Goal: Information Seeking & Learning: Learn about a topic

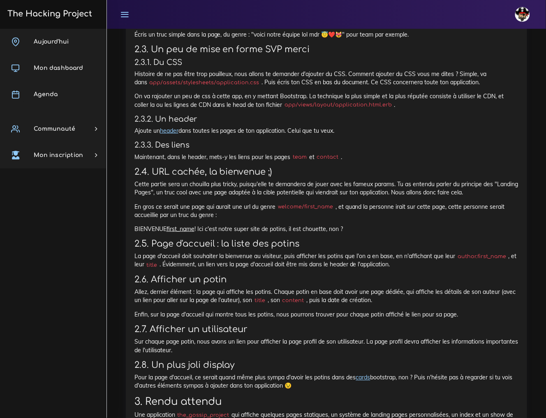
scroll to position [861, 0]
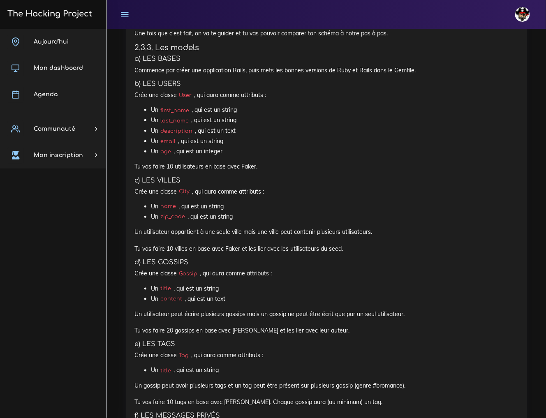
scroll to position [1491, 0]
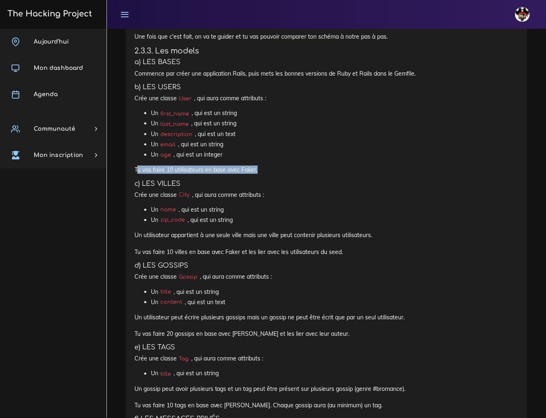
drag, startPoint x: 268, startPoint y: 162, endPoint x: 136, endPoint y: 162, distance: 131.6
click at [136, 166] on p "Tu vas faire 10 utilisateurs en base avec Faker." at bounding box center [326, 170] width 384 height 8
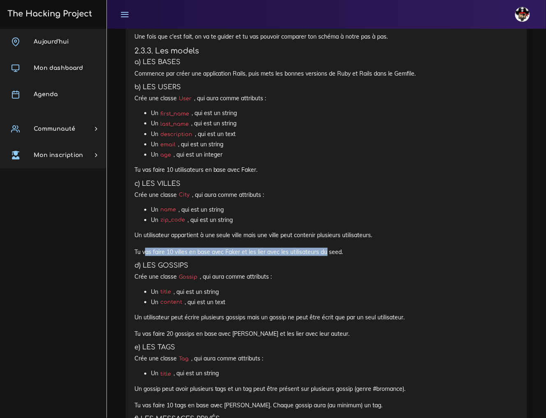
drag, startPoint x: 142, startPoint y: 242, endPoint x: 325, endPoint y: 244, distance: 183.4
click at [325, 244] on p "Un utilisateur appartient à une seule ville mais une ville peut contenir plusie…" at bounding box center [326, 243] width 384 height 25
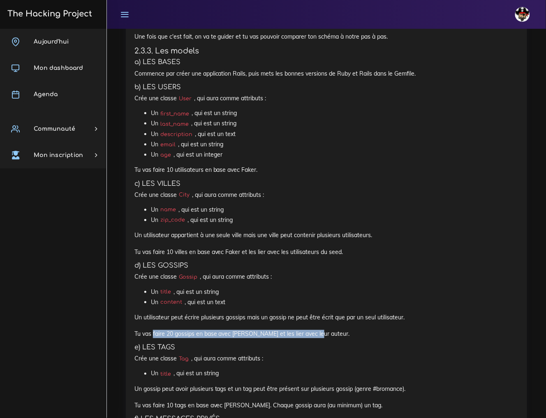
drag, startPoint x: 182, startPoint y: 325, endPoint x: 313, endPoint y: 331, distance: 130.9
click at [311, 331] on p "Un utilisateur peut écrire plusieurs gossips mais un gossip ne peut être écrit …" at bounding box center [326, 325] width 384 height 25
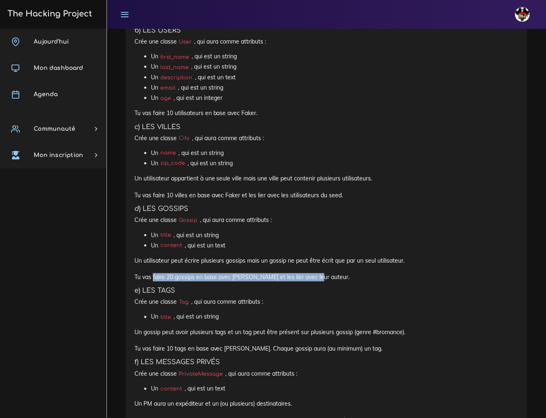
scroll to position [1594, 0]
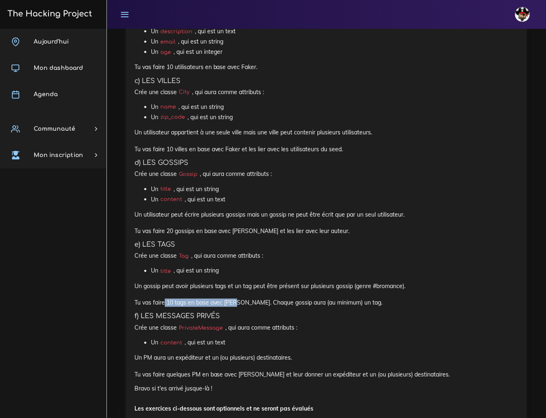
drag, startPoint x: 162, startPoint y: 294, endPoint x: 235, endPoint y: 295, distance: 72.8
click at [235, 295] on p "Un gossip peut avoir plusieurs tags et un tag peut être présent sur plusieurs g…" at bounding box center [326, 295] width 384 height 25
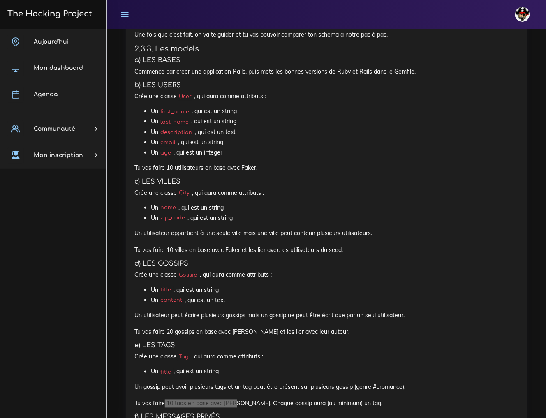
scroll to position [1439, 0]
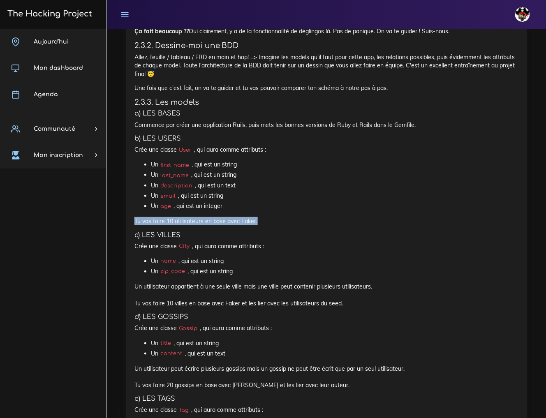
drag, startPoint x: 249, startPoint y: 212, endPoint x: 120, endPoint y: 210, distance: 129.1
copy p "Tu vas faire 10 utilisateurs en base avec Faker."
drag, startPoint x: 361, startPoint y: 297, endPoint x: 134, endPoint y: 295, distance: 227.0
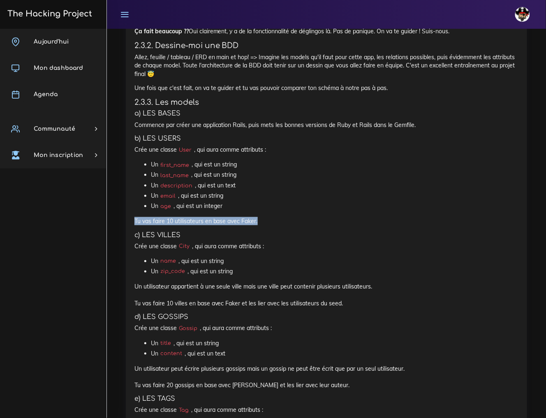
copy p "Tu vas faire 10 villes en base avec Faker et les lier avec les utilisateurs du …"
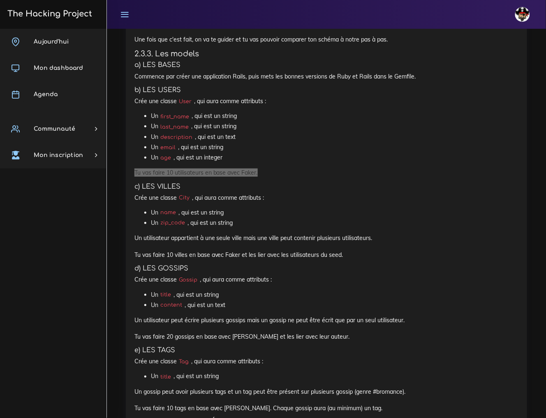
scroll to position [1491, 0]
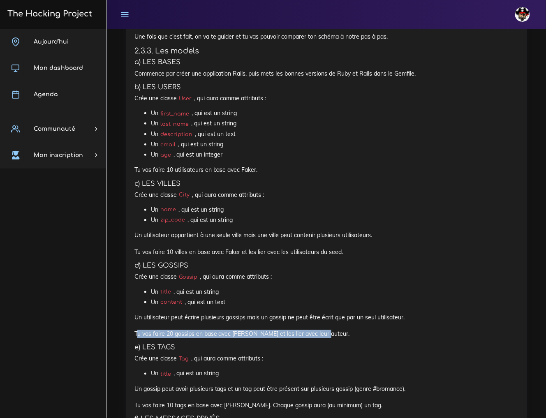
drag, startPoint x: 324, startPoint y: 329, endPoint x: 135, endPoint y: 330, distance: 189.2
click at [135, 330] on p "Un utilisateur peut écrire plusieurs gossips mais un gossip ne peut être écrit …" at bounding box center [326, 325] width 384 height 25
copy p "Tu vas faire 20 gossips en base avec Faker et les lier avec leur auteur."
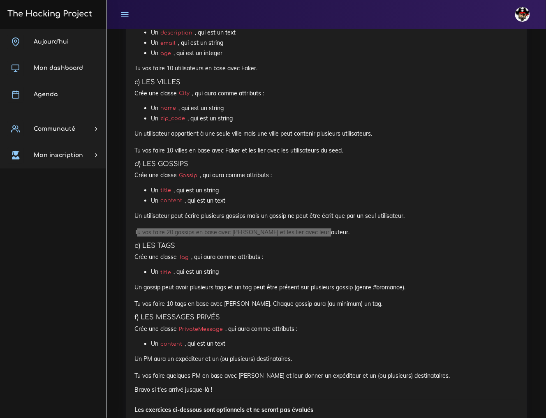
scroll to position [1594, 0]
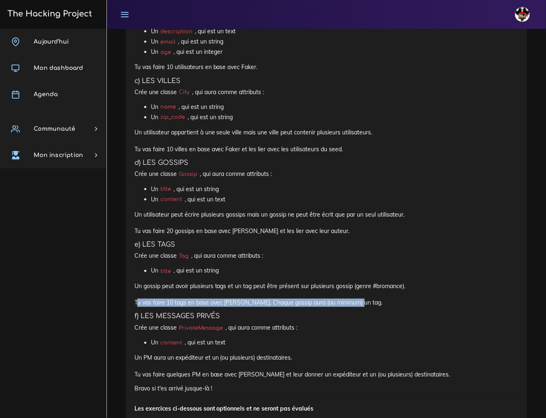
drag, startPoint x: 350, startPoint y: 297, endPoint x: 133, endPoint y: 297, distance: 216.7
copy p "Tu vas faire 10 tags en base avec Faker. Chaque gossip aura (au minimum) un tag."
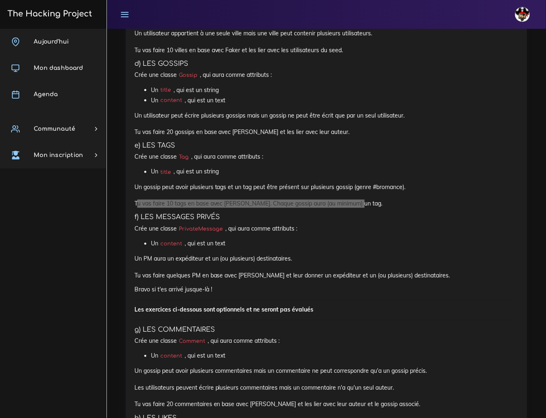
scroll to position [1696, 0]
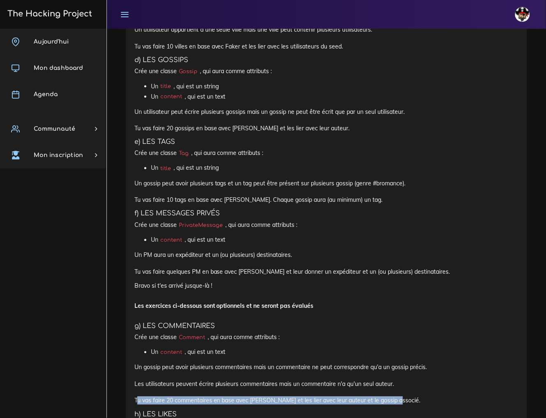
drag, startPoint x: 408, startPoint y: 394, endPoint x: 133, endPoint y: 397, distance: 275.1
copy p "Tu vas faire 20 commentaires en base avec Faker et les lier avec leur auteur et…"
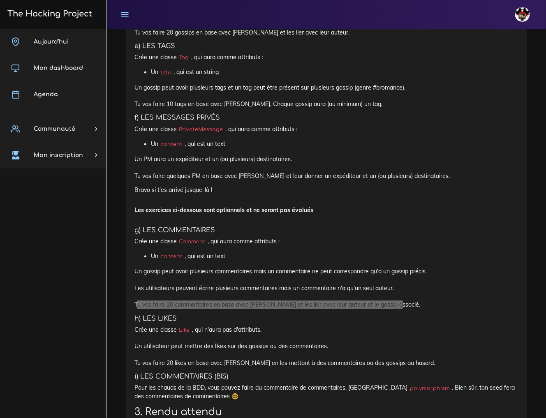
scroll to position [1799, 0]
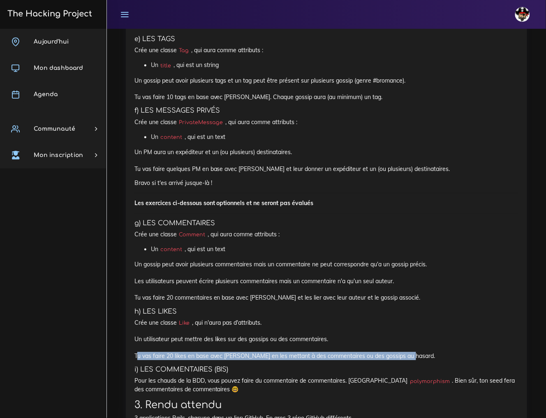
drag, startPoint x: 133, startPoint y: 347, endPoint x: 429, endPoint y: 350, distance: 295.7
copy p "Tu vas faire 20 likes en base avec Faker en les mettant à des commentaires ou d…"
click at [315, 352] on p "Crée une classe Like , qui n'aura pas d'attributs. Un utilisateur peut mettre d…" at bounding box center [326, 340] width 384 height 42
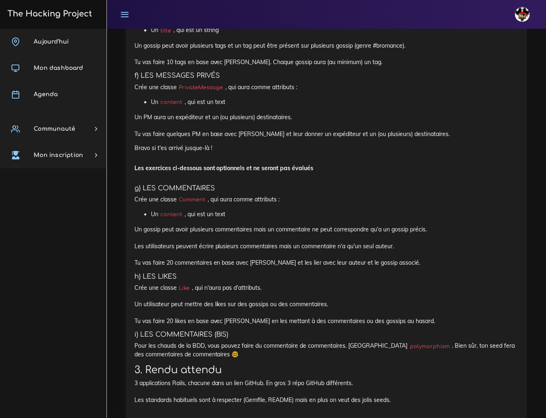
scroll to position [1851, 0]
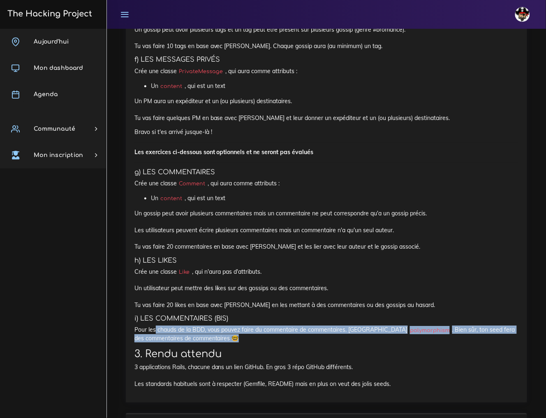
drag, startPoint x: 264, startPoint y: 334, endPoint x: 155, endPoint y: 325, distance: 109.4
click at [155, 326] on p "Pour les chauds de la BDD, vous pouvez faire du commentaire de commentaires. In…" at bounding box center [326, 334] width 384 height 17
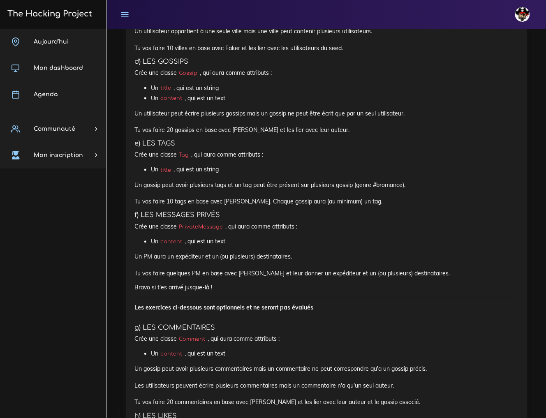
scroll to position [1696, 0]
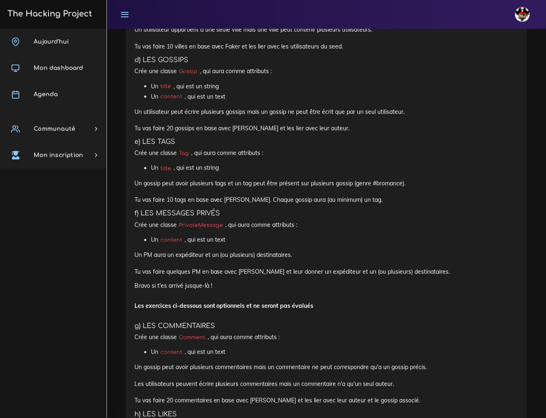
click at [252, 92] on li "Un content , qui est un text" at bounding box center [335, 97] width 368 height 10
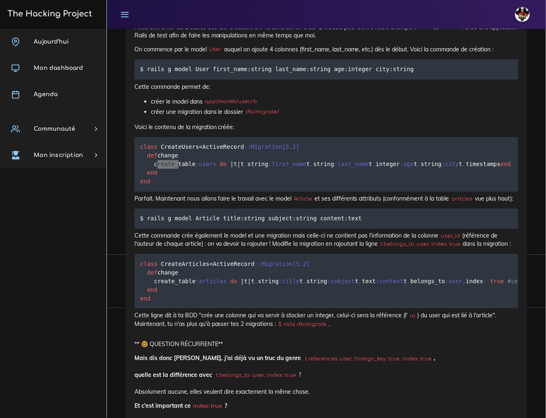
scroll to position [3139, 0]
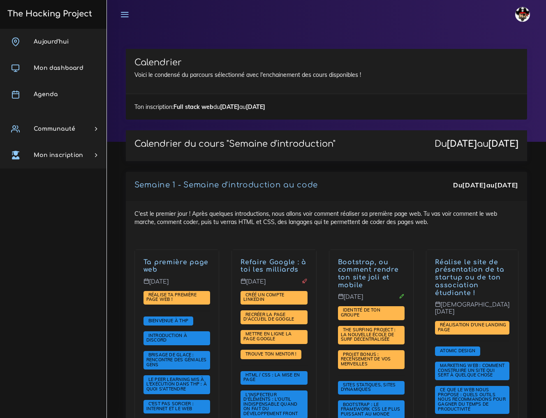
scroll to position [1285, 0]
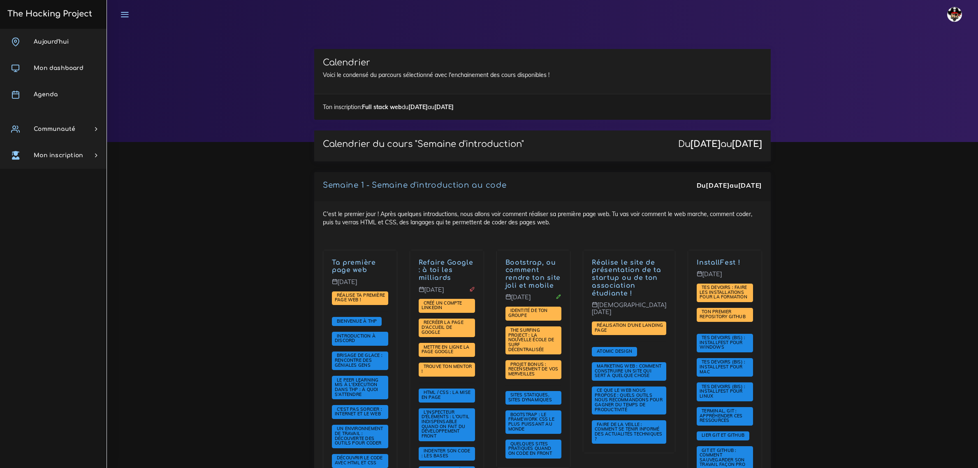
scroll to position [1285, 0]
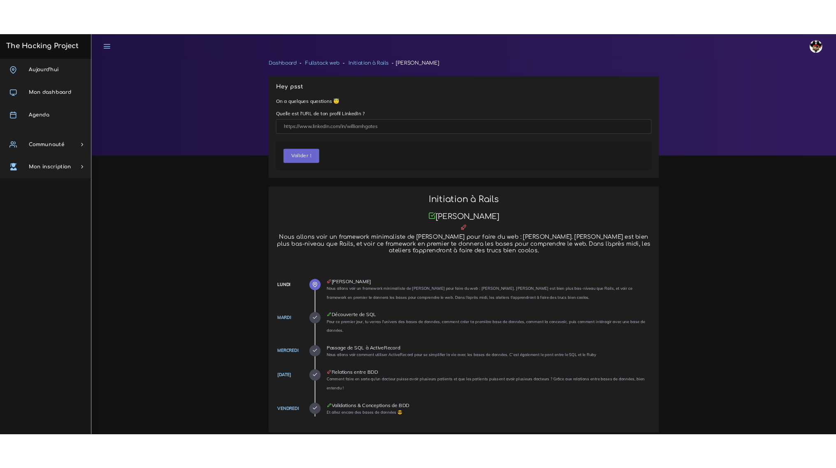
scroll to position [1542, 0]
